Goal: Information Seeking & Learning: Compare options

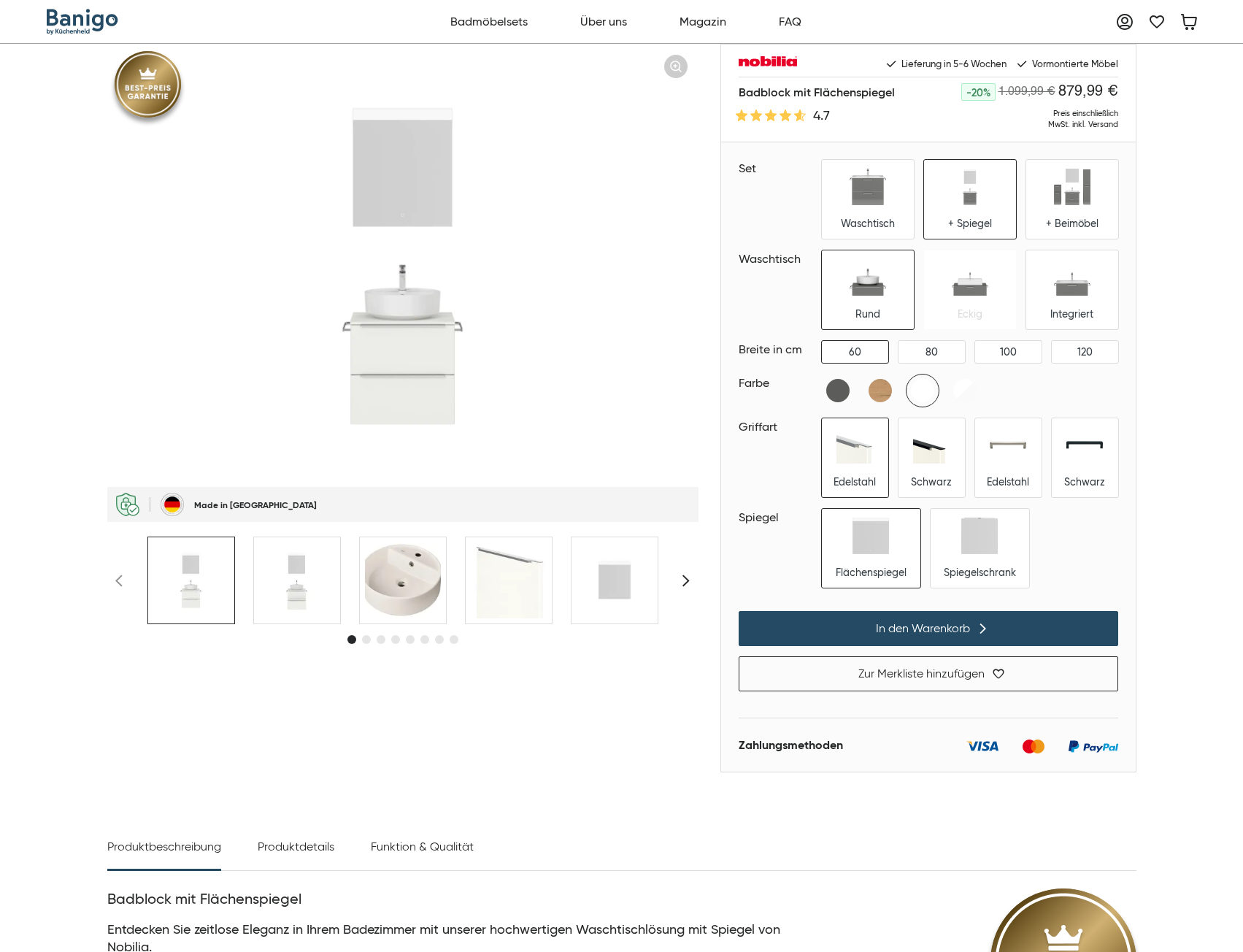
click at [953, 312] on div "Rund Eckig Integriert" at bounding box center [970, 289] width 296 height 79
click at [1033, 298] on div "Integriert" at bounding box center [1072, 289] width 92 height 79
